Goal: Entertainment & Leisure: Consume media (video, audio)

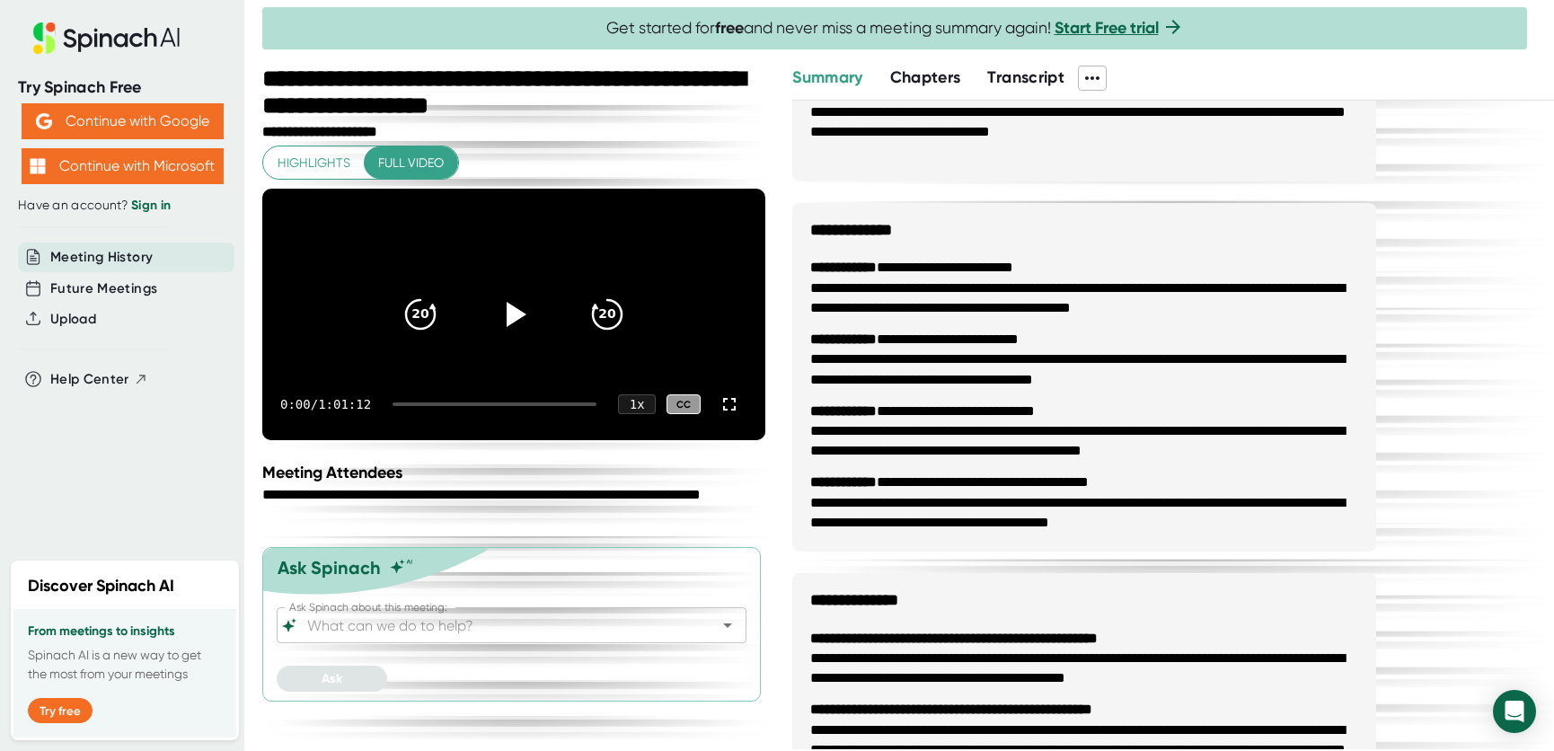
scroll to position [163, 0]
drag, startPoint x: 227, startPoint y: 28, endPoint x: -933, endPoint y: -235, distance: 1190.1
click at [0, 0] on html "**********" at bounding box center [777, 375] width 1554 height 751
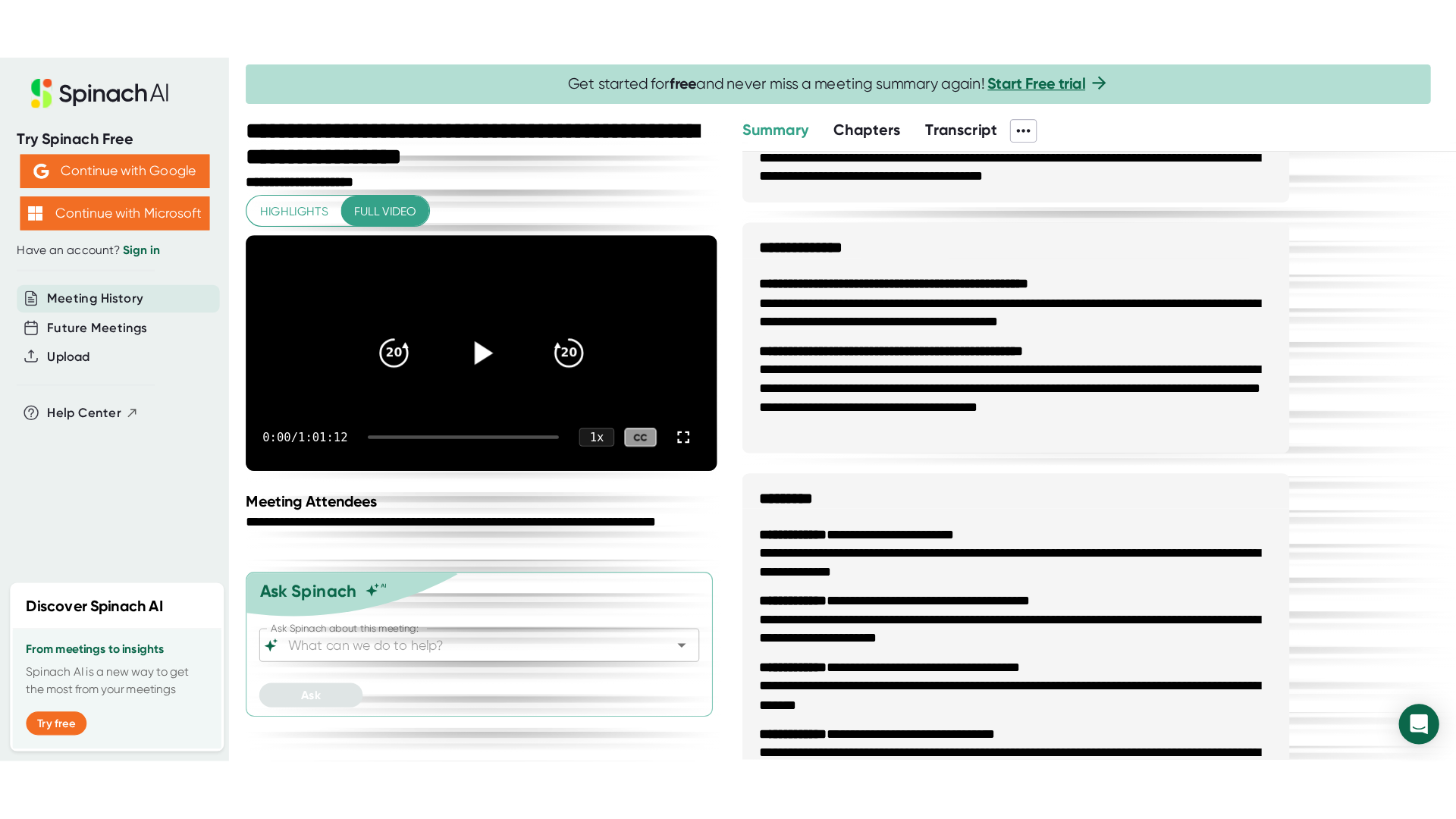
scroll to position [670, 0]
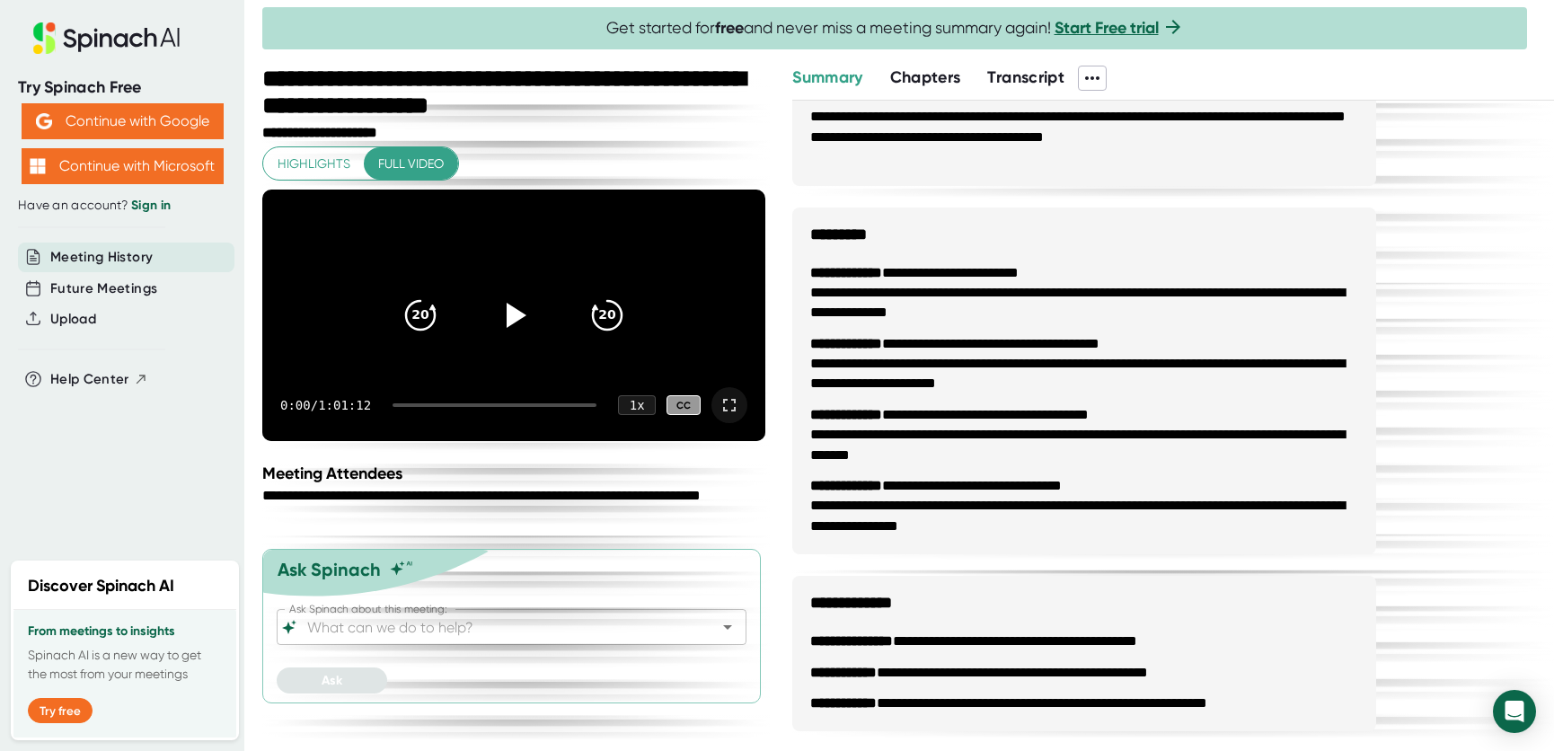
click at [732, 416] on icon at bounding box center [730, 405] width 22 height 22
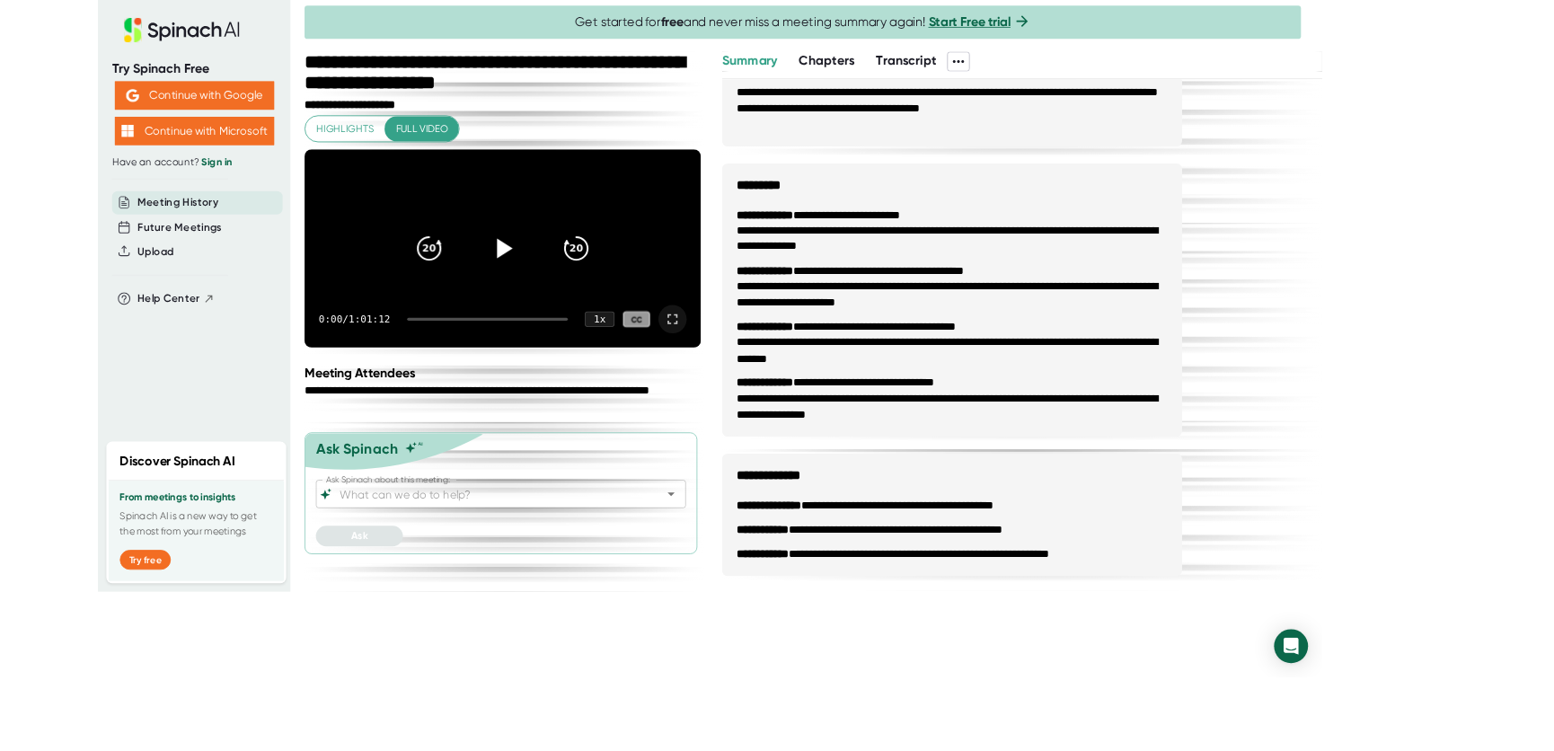
scroll to position [576, 0]
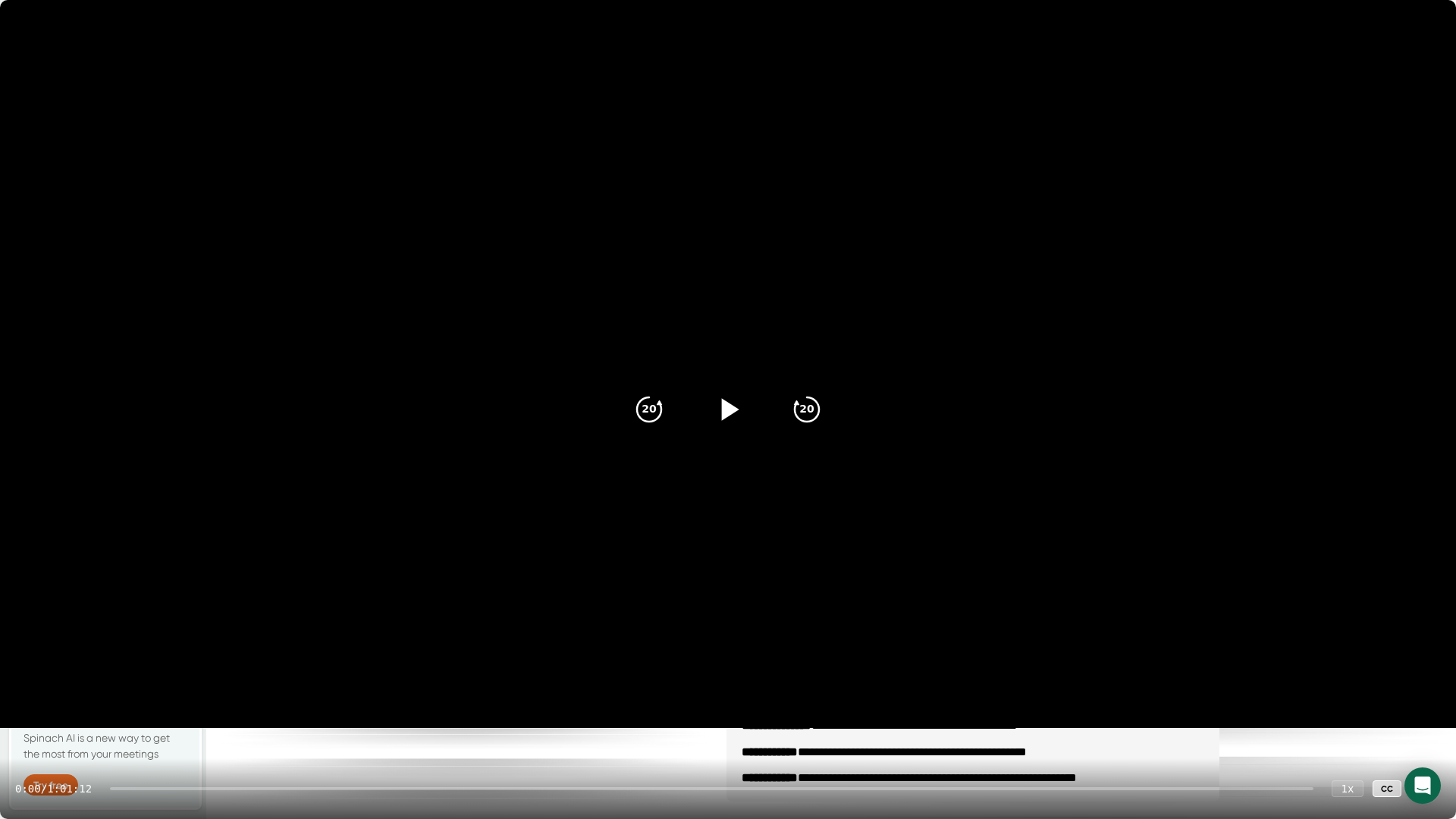
click at [720, 408] on icon at bounding box center [728, 410] width 38 height 38
click at [728, 420] on icon at bounding box center [728, 410] width 38 height 38
click at [643, 409] on icon "20" at bounding box center [649, 410] width 38 height 38
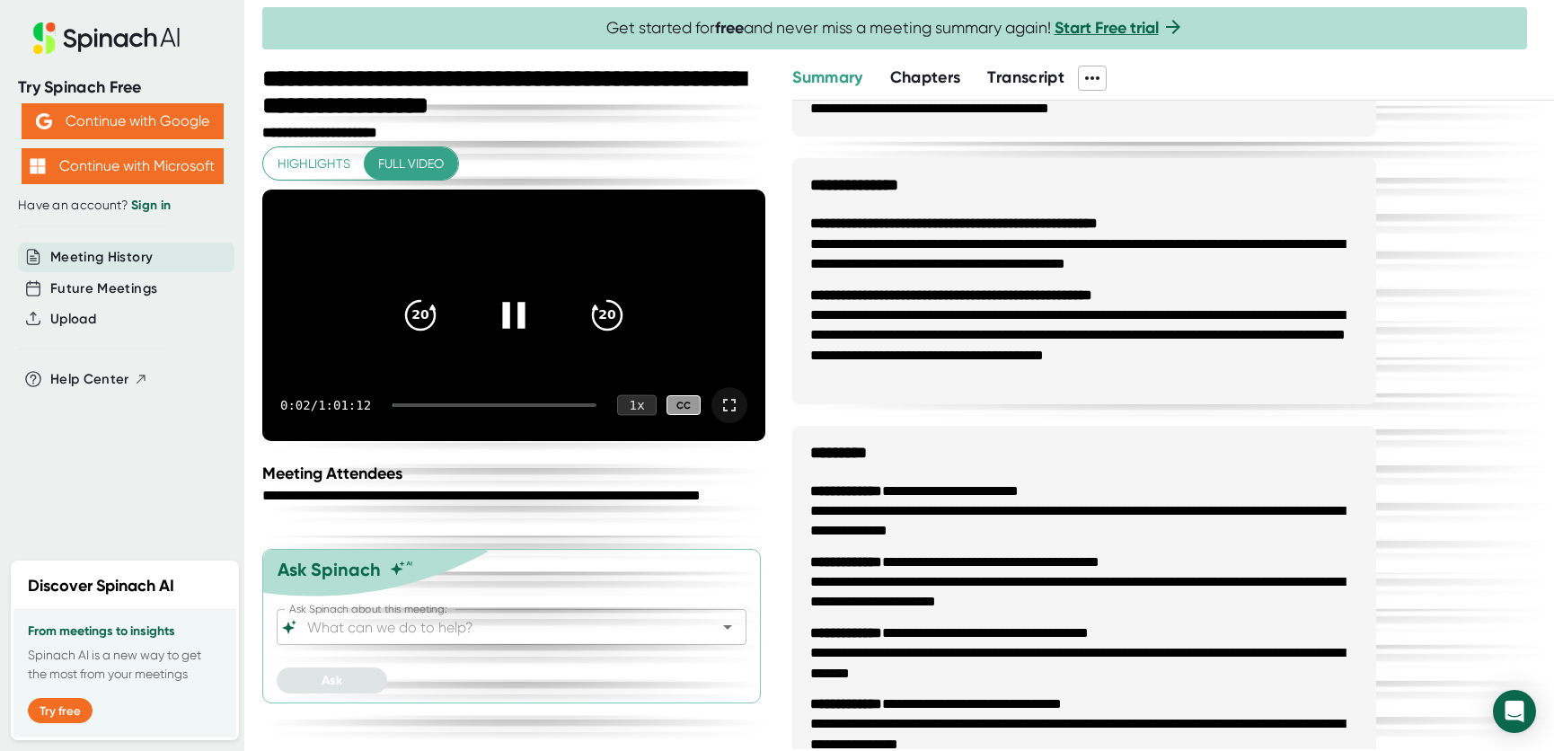
click at [620, 416] on div "1 x" at bounding box center [637, 405] width 40 height 21
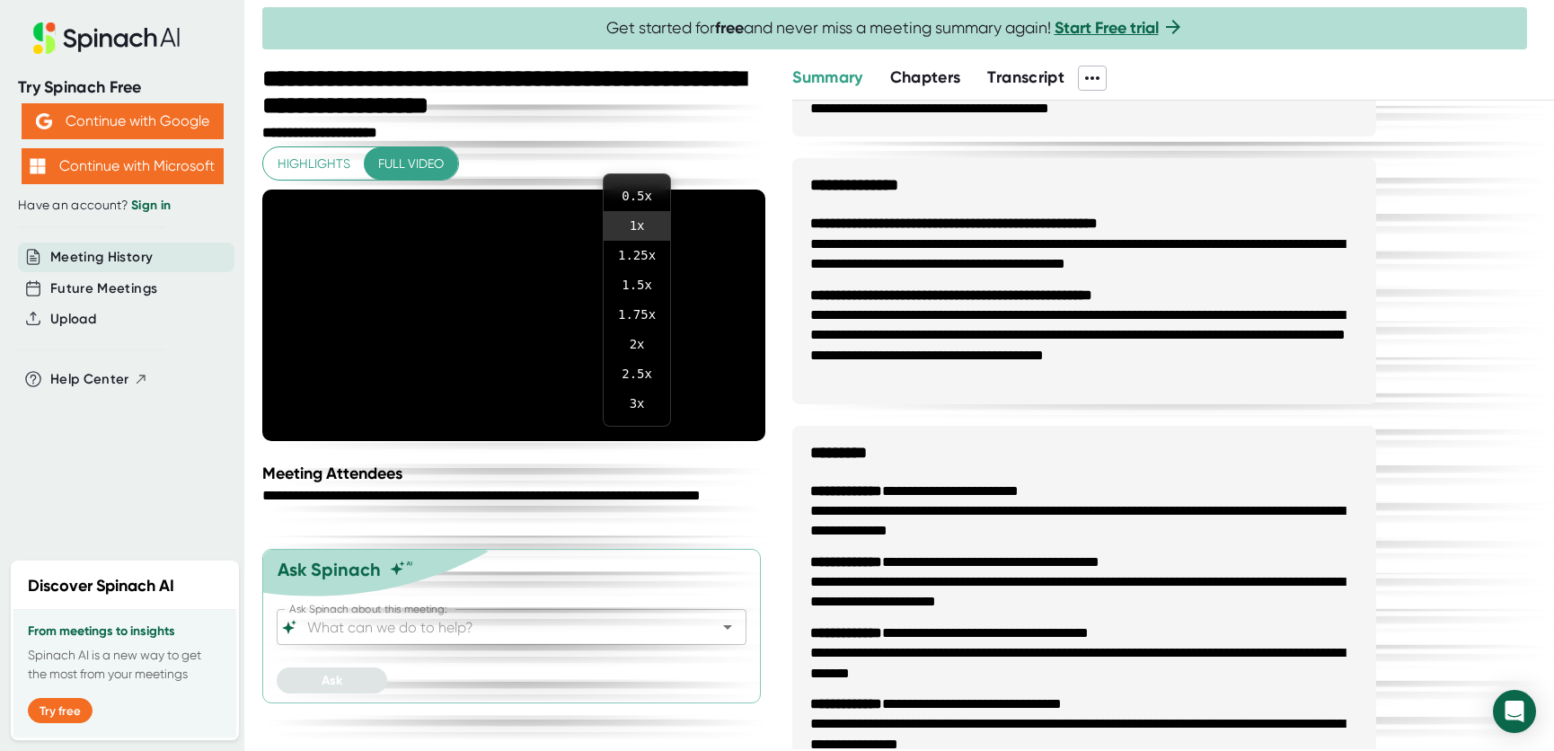
click at [713, 455] on div at bounding box center [777, 375] width 1554 height 751
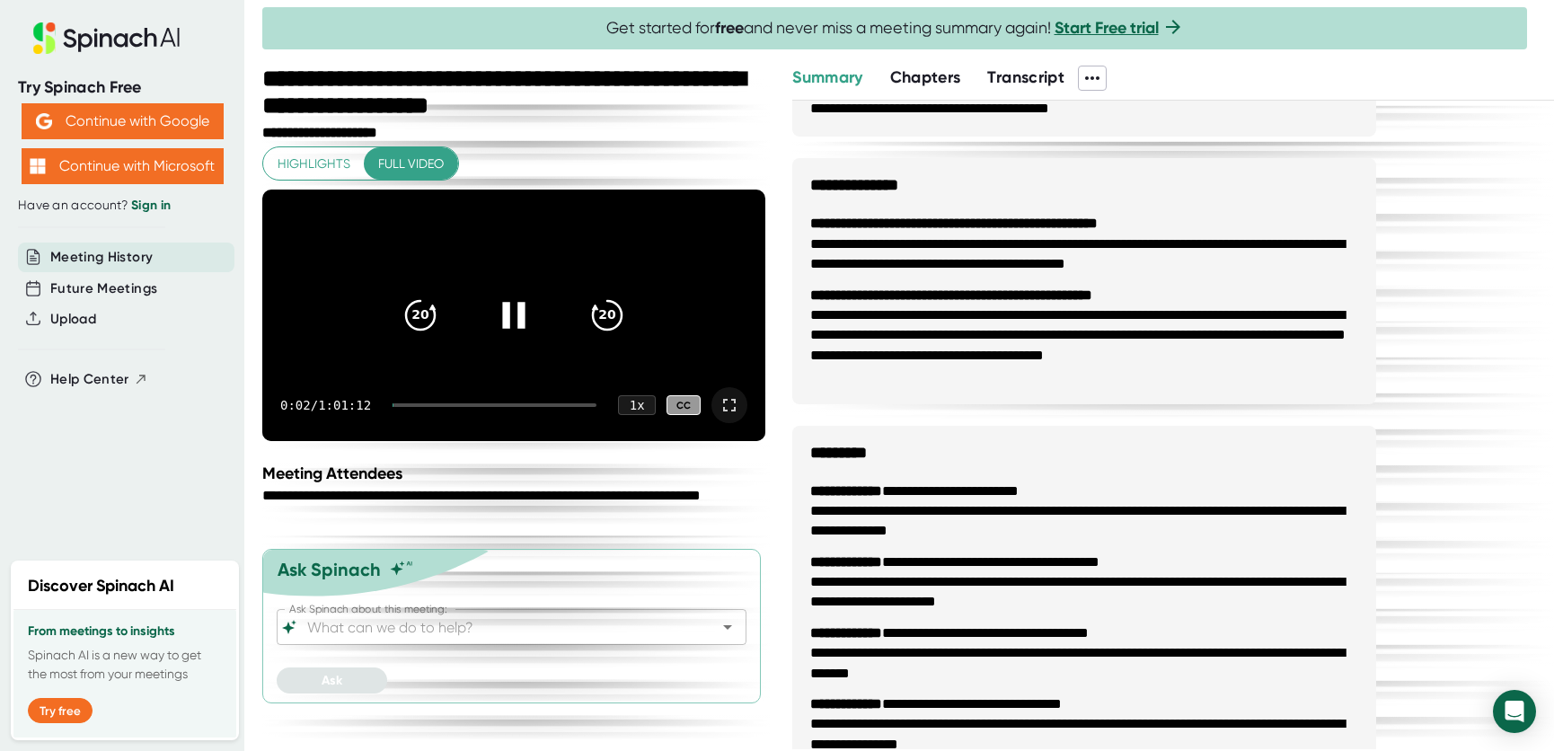
click at [512, 338] on icon at bounding box center [513, 315] width 45 height 45
click at [494, 440] on div "0:02 / 1:01:12 1 x CC" at bounding box center [513, 405] width 503 height 72
drag, startPoint x: 534, startPoint y: 165, endPoint x: 534, endPoint y: 205, distance: 39.5
click at [534, 166] on div "Highlights Full video 20 20 0:02 / 1:01:12 1 x CC" at bounding box center [513, 294] width 503 height 296
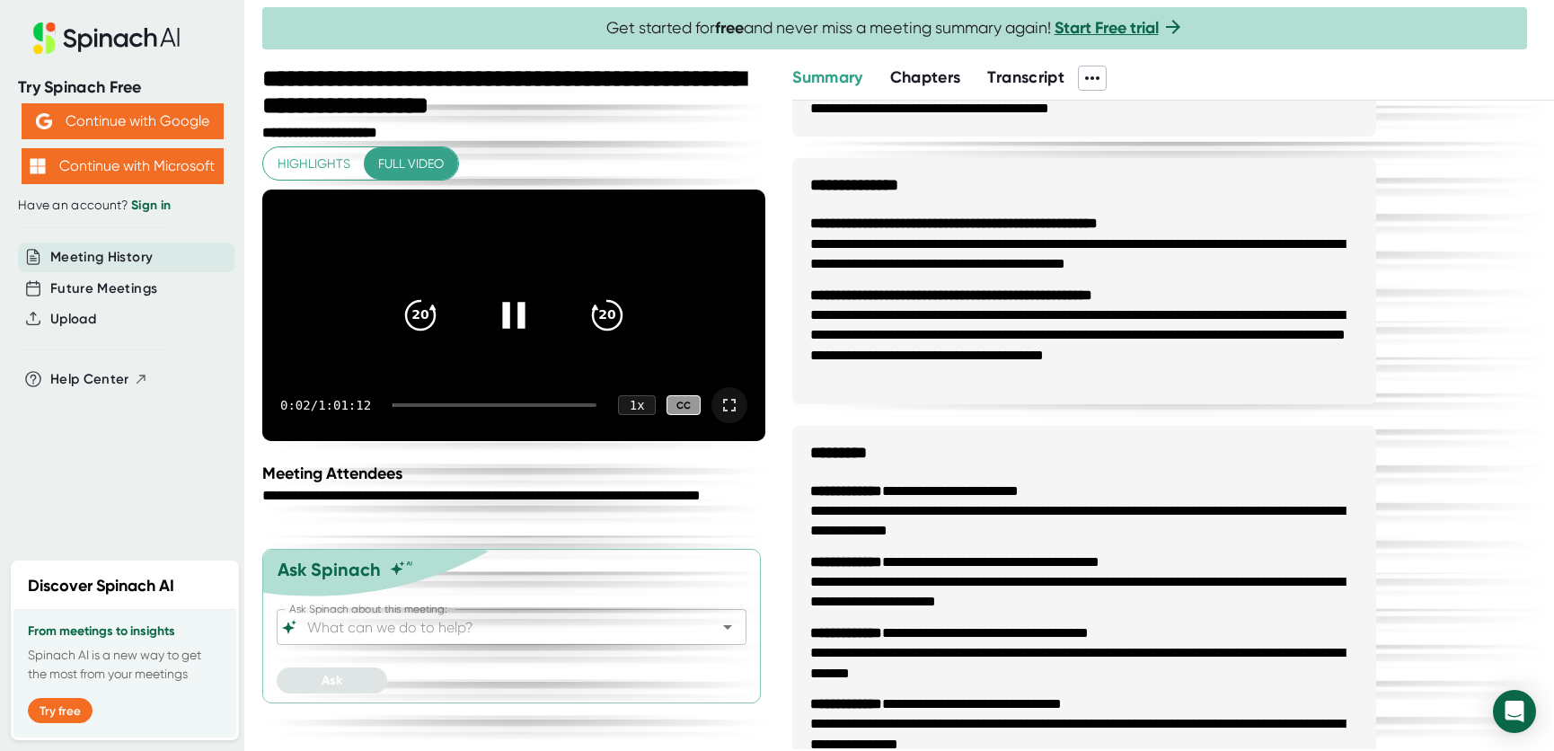
click at [454, 441] on div "0:02 / 1:01:12 1 x CC" at bounding box center [513, 405] width 503 height 72
click at [454, 438] on div "0:02 / 1:01:12 1 x CC" at bounding box center [513, 405] width 503 height 72
click at [408, 407] on div at bounding box center [495, 405] width 204 height 4
drag, startPoint x: 408, startPoint y: 435, endPoint x: 448, endPoint y: 436, distance: 40.4
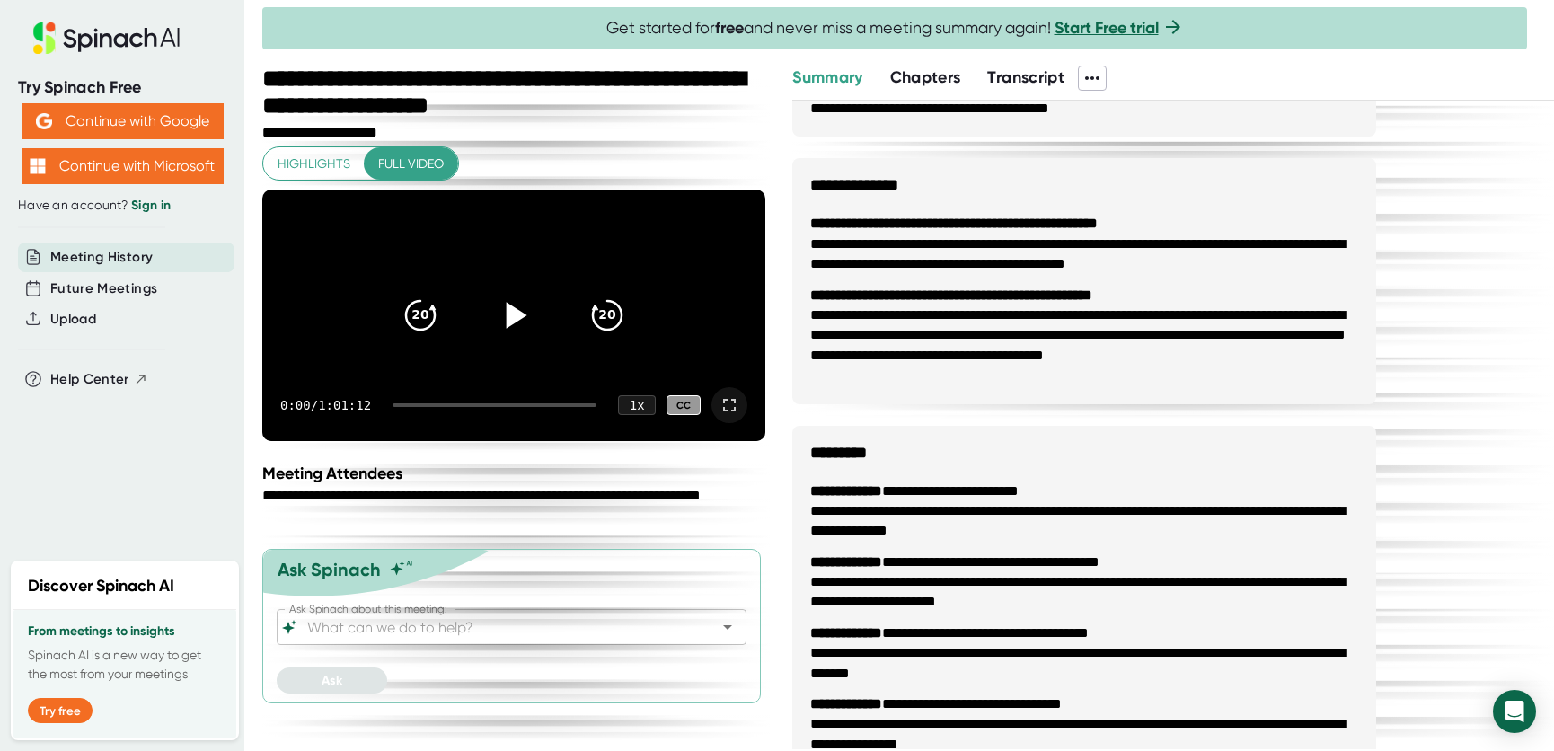
click at [448, 407] on div at bounding box center [495, 405] width 204 height 4
click at [517, 324] on icon at bounding box center [513, 315] width 45 height 45
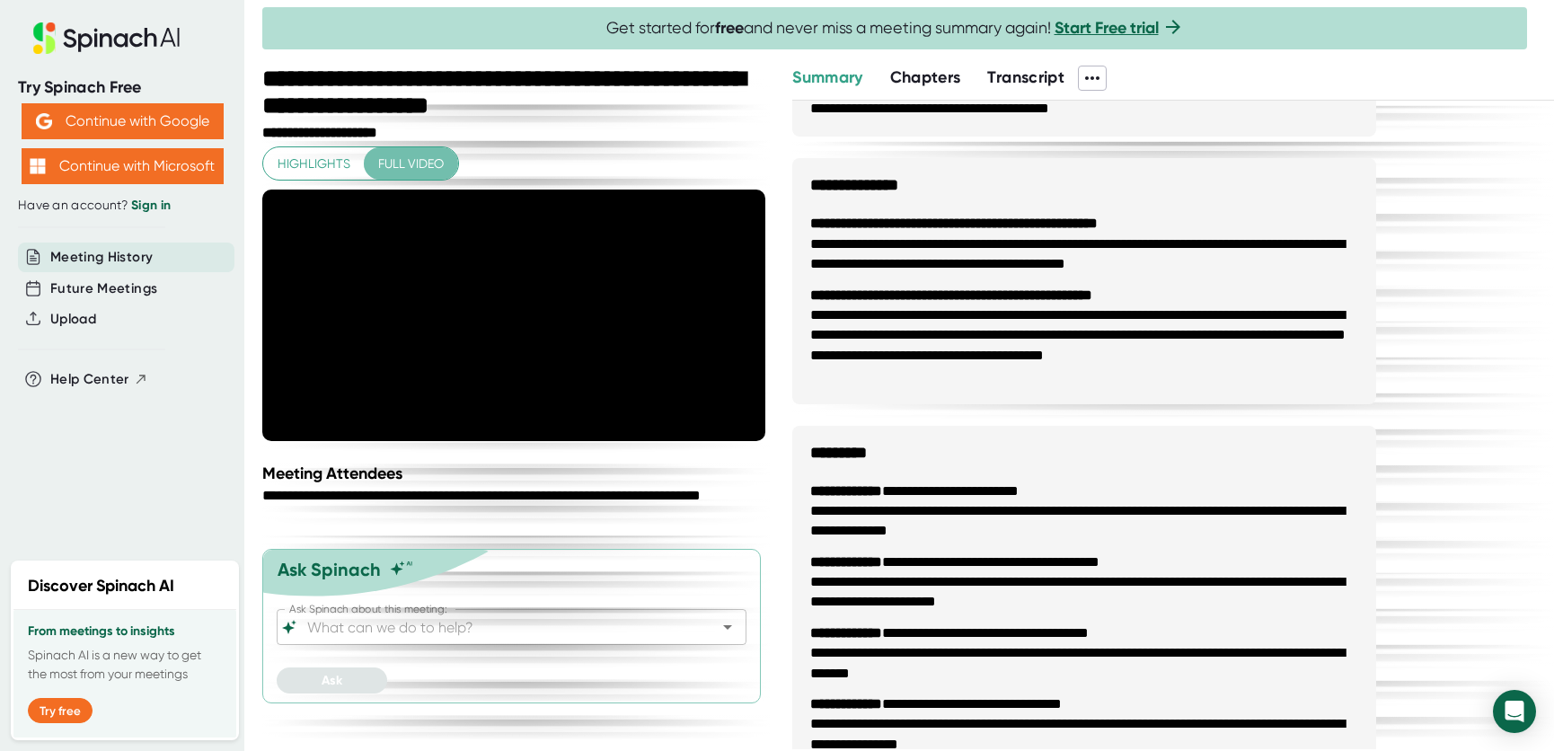
drag, startPoint x: 418, startPoint y: 169, endPoint x: 386, endPoint y: 165, distance: 31.6
click at [386, 165] on span "Full video" at bounding box center [411, 164] width 66 height 22
click at [288, 167] on span "Highlights" at bounding box center [314, 164] width 73 height 22
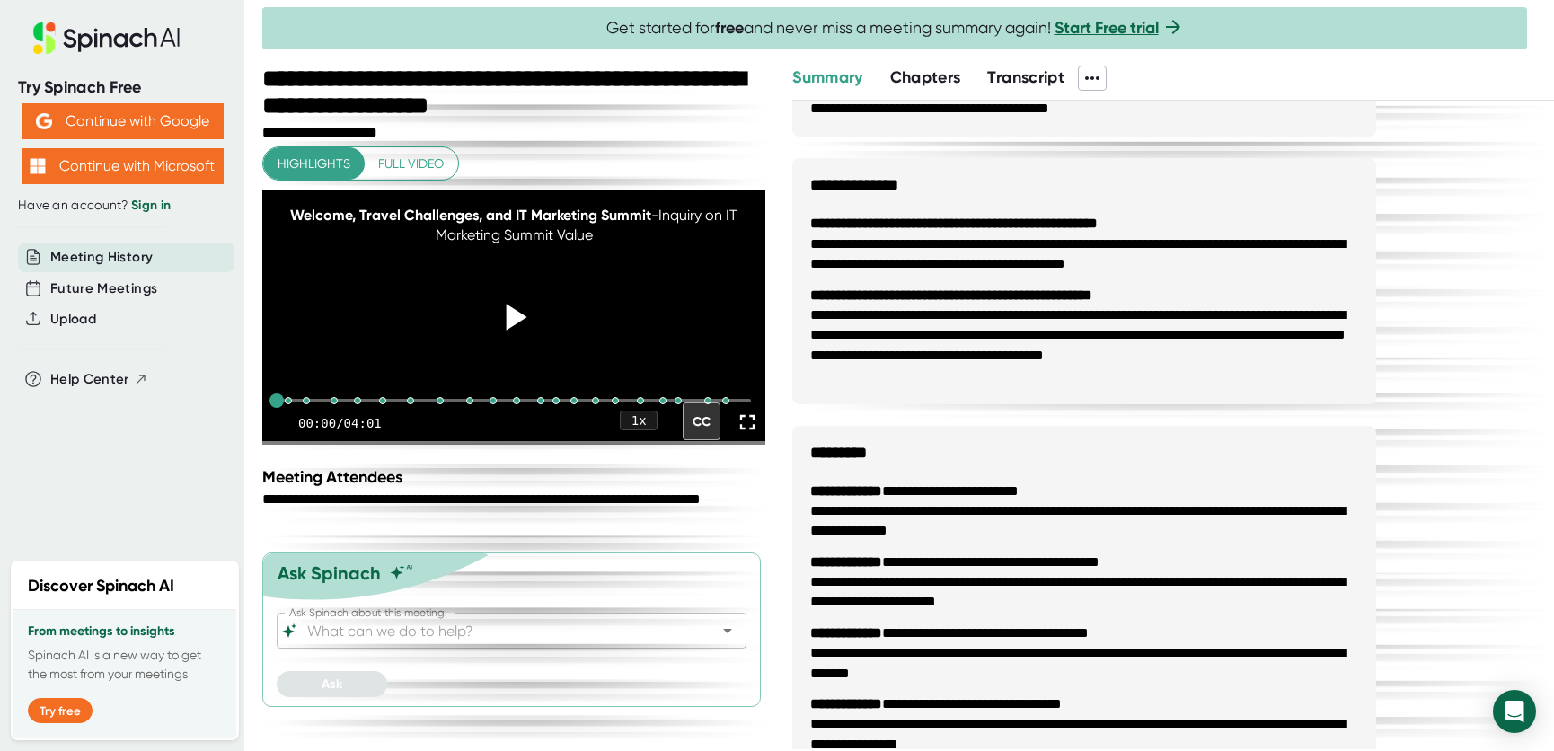
click at [498, 295] on icon at bounding box center [513, 317] width 45 height 45
click at [508, 304] on icon at bounding box center [513, 317] width 22 height 26
click at [508, 295] on icon at bounding box center [513, 317] width 45 height 45
click at [511, 295] on icon at bounding box center [513, 317] width 45 height 45
